Goal: Task Accomplishment & Management: Use online tool/utility

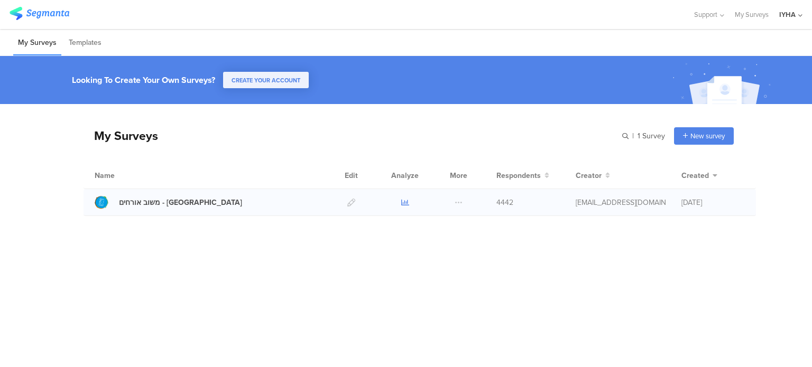
click at [403, 201] on icon at bounding box center [405, 203] width 8 height 8
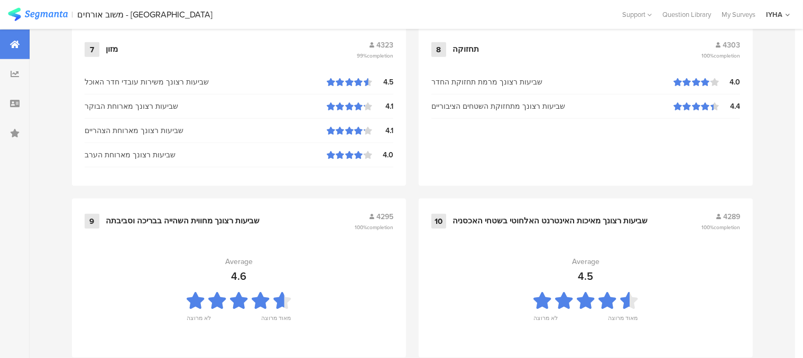
scroll to position [1163, 0]
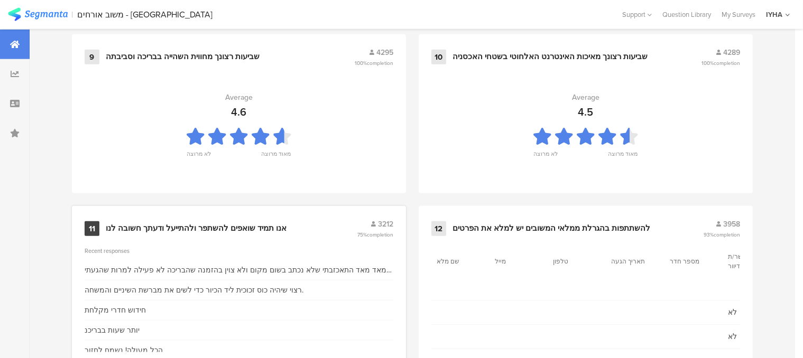
click at [234, 226] on div "אנו תמיד שואפים להשתפר ולהתייעל ודעתך חשובה לנו" at bounding box center [196, 229] width 181 height 11
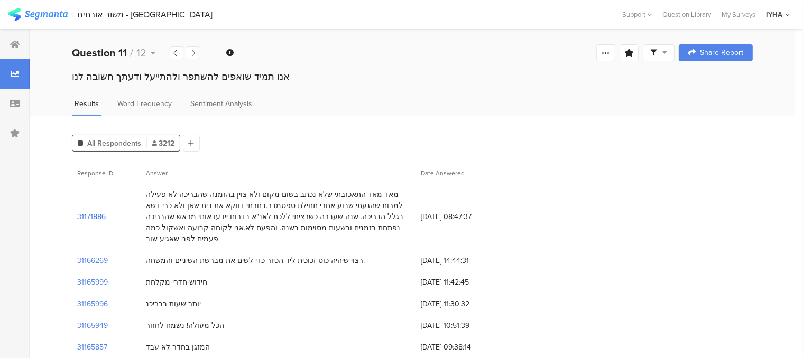
click at [99, 211] on section "31171886" at bounding box center [91, 216] width 29 height 11
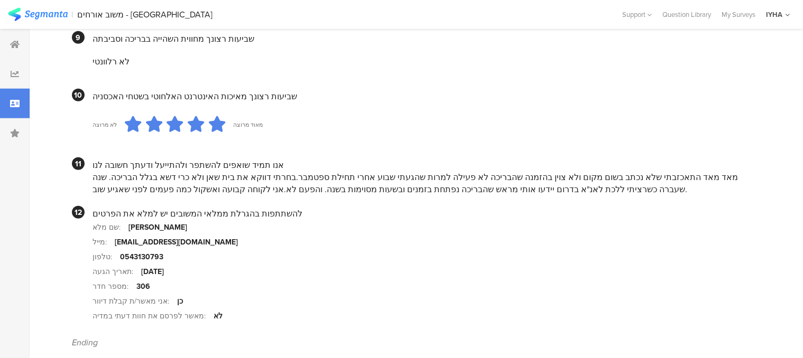
scroll to position [1004, 0]
